Goal: Answer question/provide support

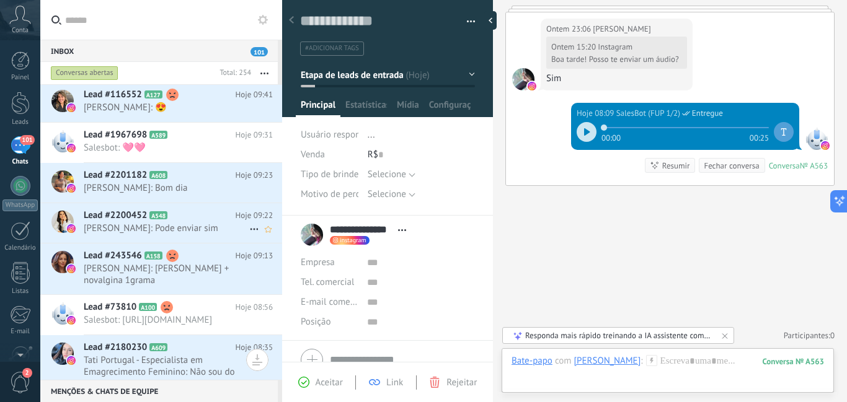
scroll to position [19, 0]
click at [191, 221] on h2 "Lead #2200452 A548" at bounding box center [160, 216] width 152 height 12
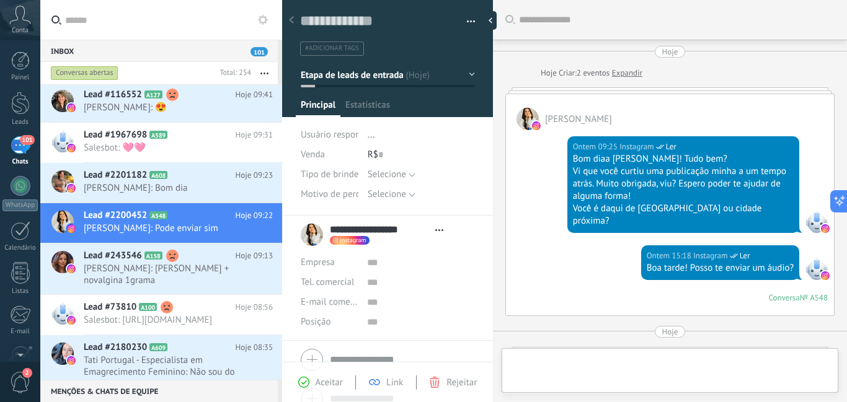
type textarea "**********"
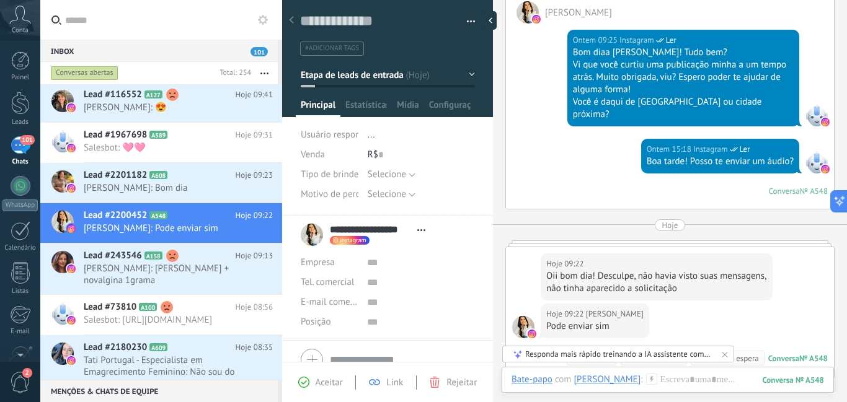
scroll to position [186, 0]
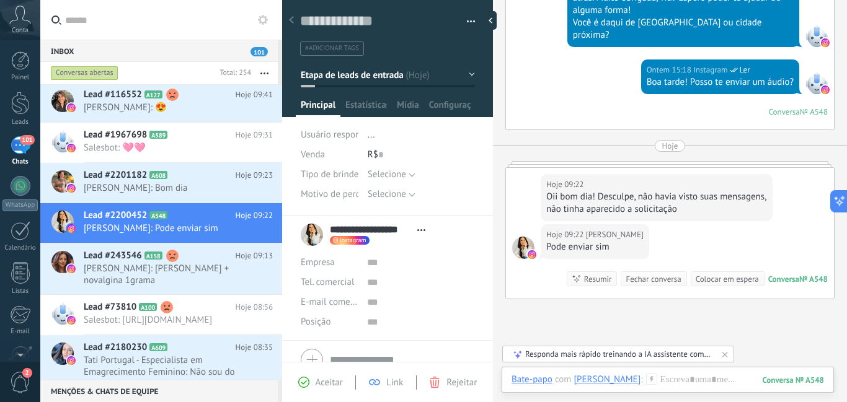
click at [657, 382] on icon at bounding box center [651, 379] width 11 height 11
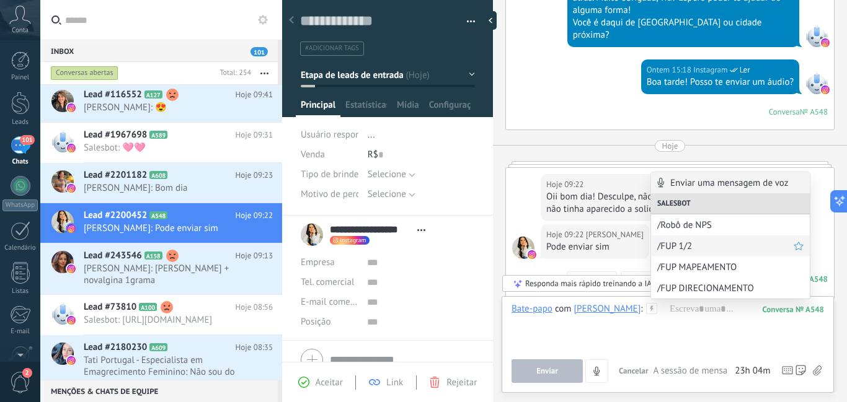
click at [679, 239] on div "/FUP 1/2" at bounding box center [730, 246] width 159 height 21
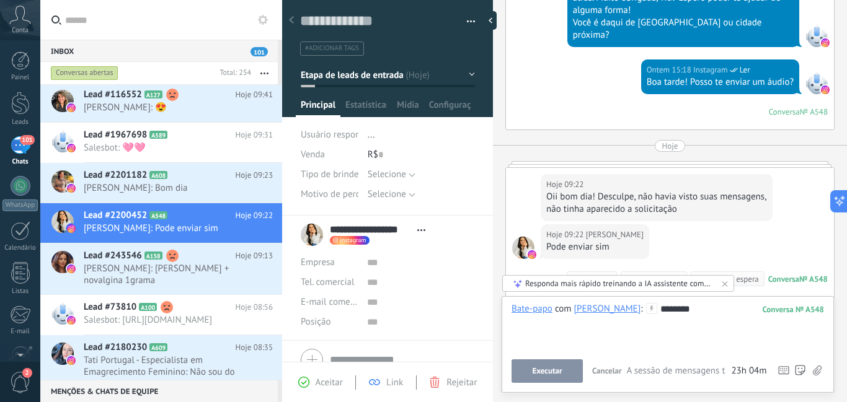
click at [529, 363] on button "Executar" at bounding box center [546, 371] width 71 height 24
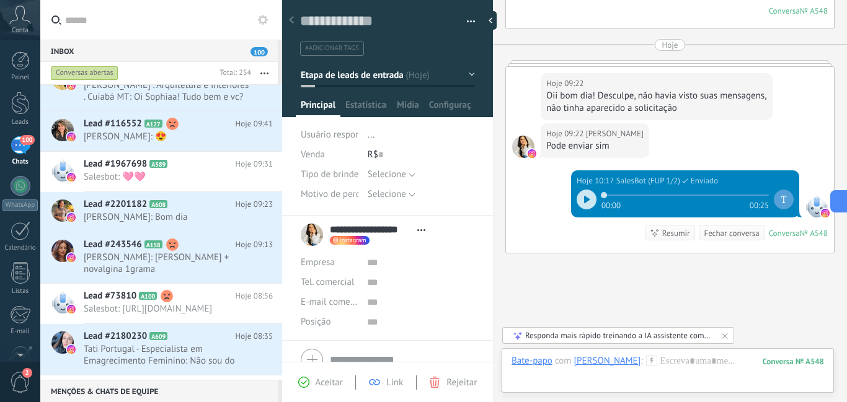
scroll to position [342, 0]
